Goal: Information Seeking & Learning: Learn about a topic

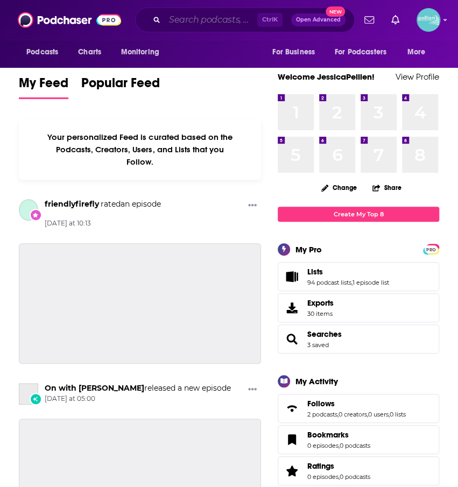
click at [182, 18] on input "Search podcasts, credits, & more..." at bounding box center [211, 19] width 93 height 17
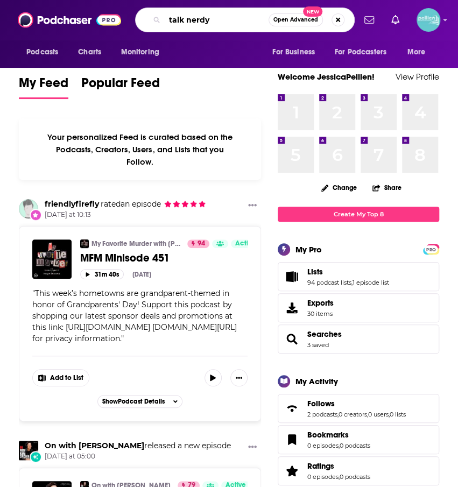
type input "talk nerdy"
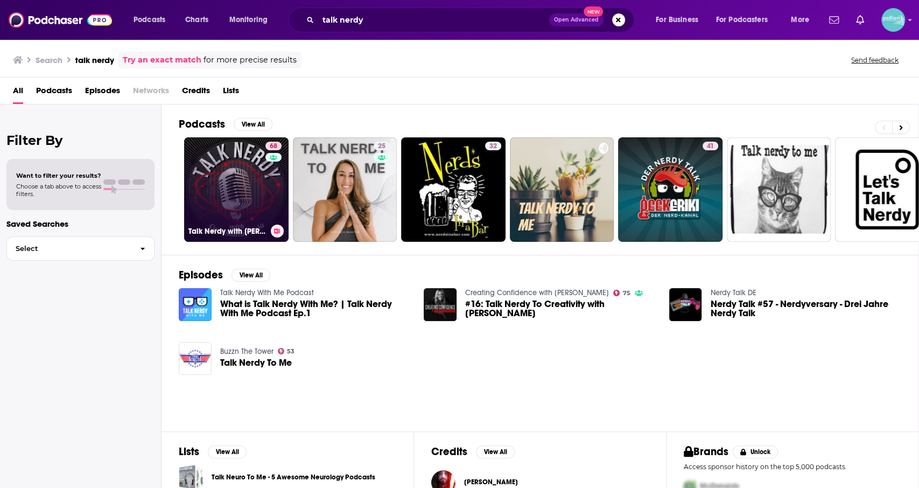
click at [230, 175] on link "68 Talk Nerdy with [PERSON_NAME] [PERSON_NAME]" at bounding box center [236, 189] width 104 height 104
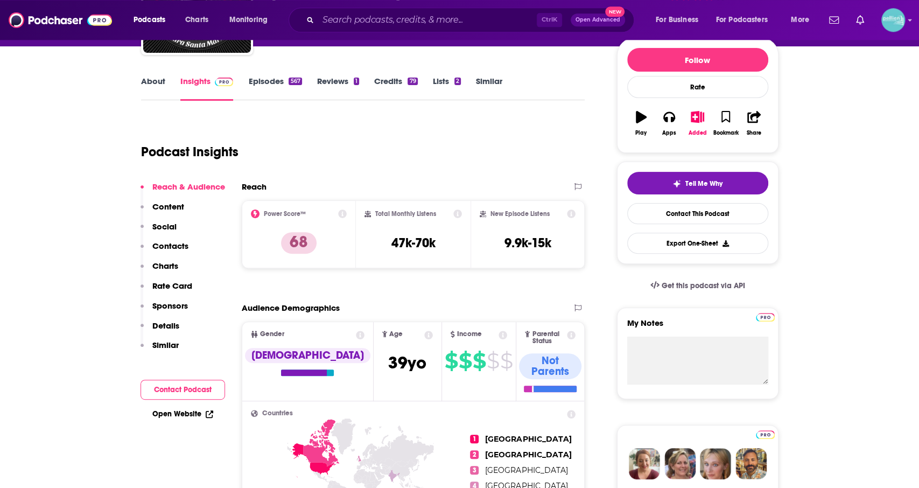
scroll to position [124, 0]
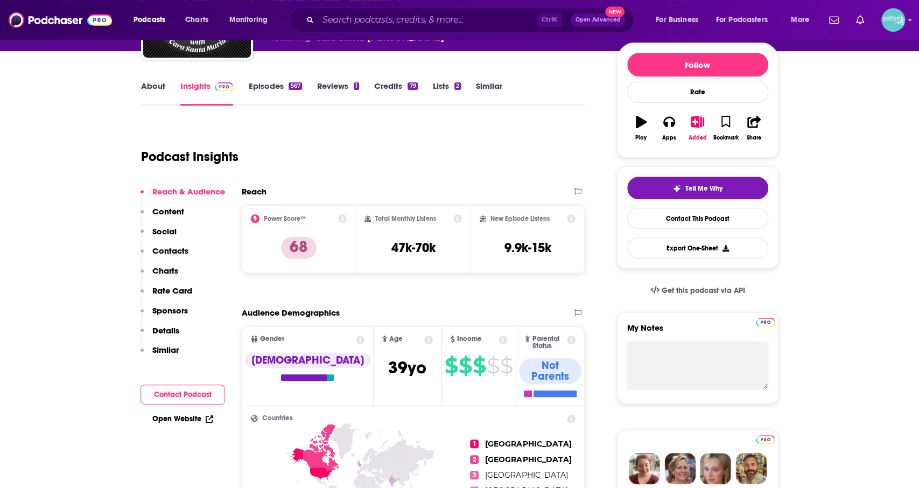
click at [154, 83] on link "About" at bounding box center [153, 93] width 24 height 25
